Goal: Task Accomplishment & Management: Manage account settings

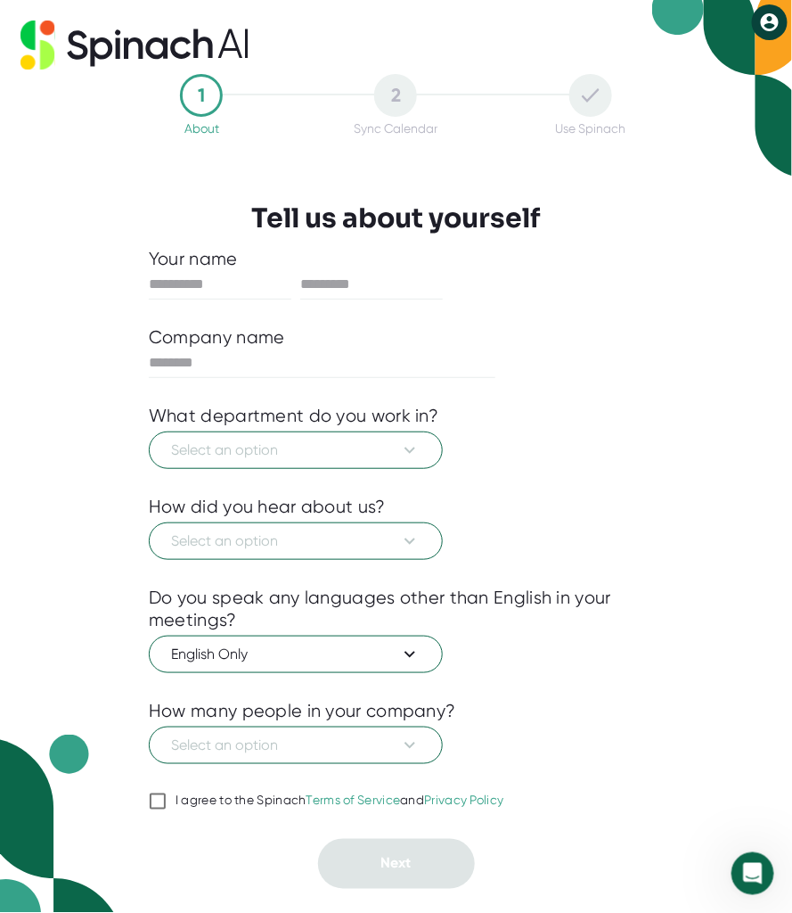
click at [762, 19] on icon at bounding box center [770, 22] width 18 height 18
click at [693, 53] on b "Logout" at bounding box center [701, 60] width 38 height 15
